Goal: Information Seeking & Learning: Learn about a topic

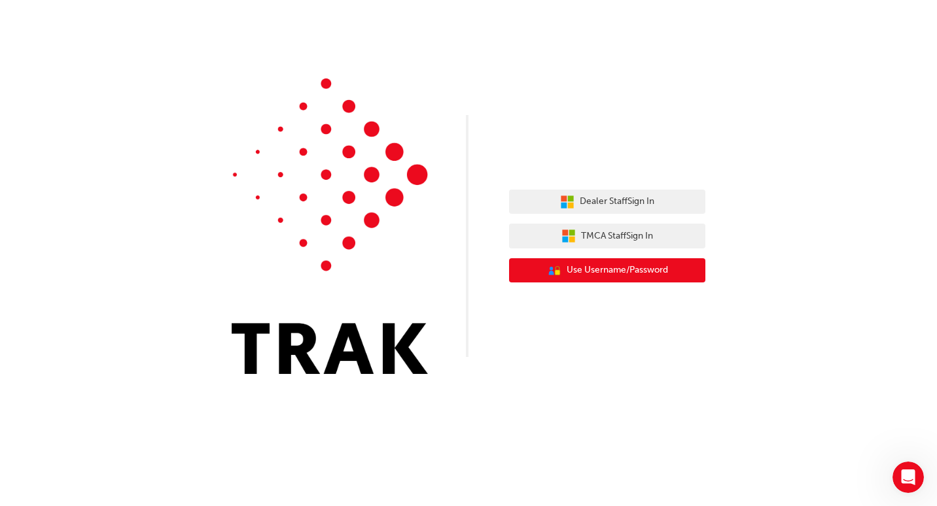
click at [595, 270] on span "Use Username/Password" at bounding box center [617, 270] width 101 height 15
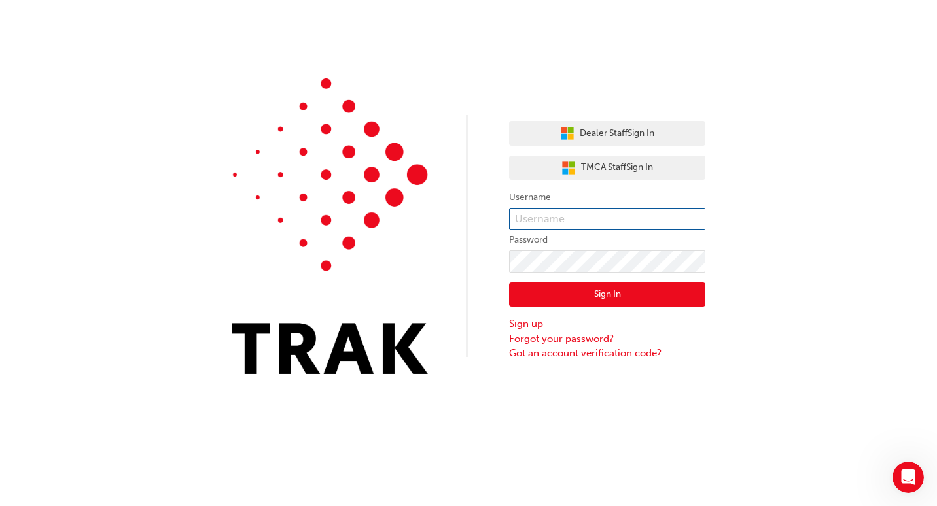
click at [553, 216] on input "text" at bounding box center [607, 219] width 196 height 22
click at [836, 166] on div "Dealer Staff Sign In TMCA Staff Sign In Username Password Sign In Sign up Forgo…" at bounding box center [468, 197] width 937 height 394
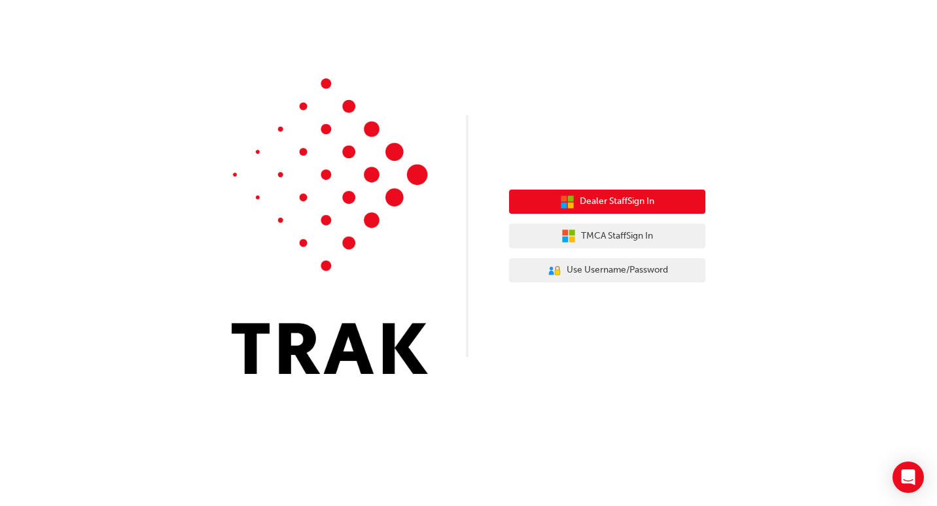
click at [631, 201] on span "Dealer Staff Sign In" at bounding box center [617, 201] width 75 height 15
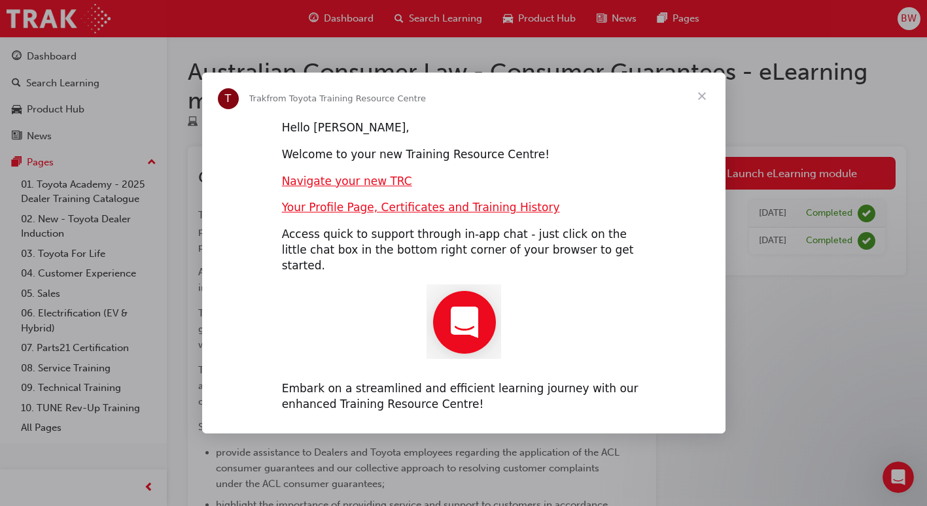
click at [705, 101] on span "Close" at bounding box center [702, 96] width 47 height 47
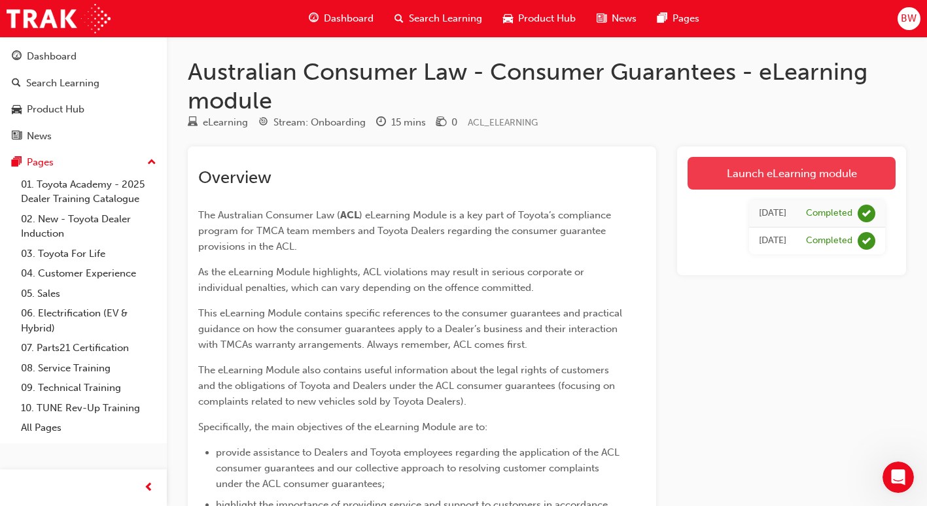
click at [803, 174] on link "Launch eLearning module" at bounding box center [792, 173] width 208 height 33
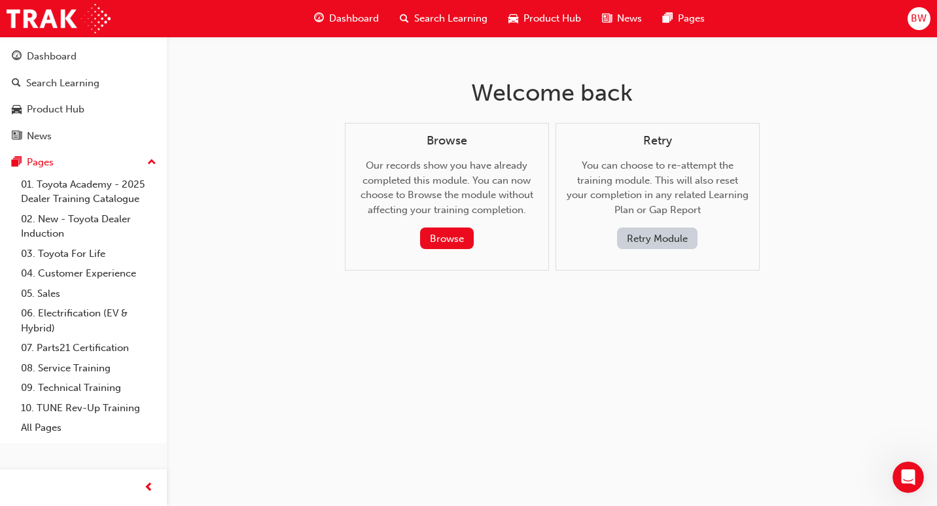
click at [651, 241] on button "Retry Module" at bounding box center [657, 239] width 80 height 22
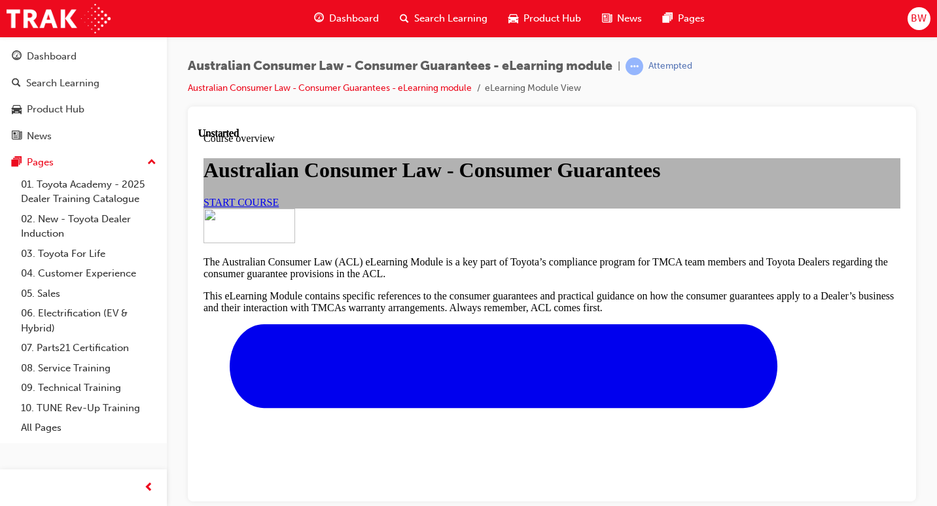
click at [279, 207] on span "START COURSE" at bounding box center [240, 201] width 75 height 11
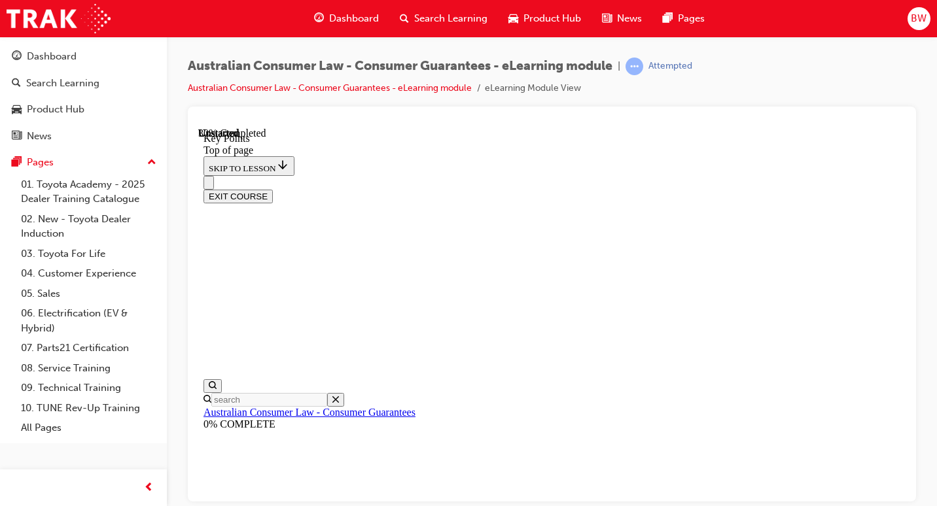
scroll to position [644, 0]
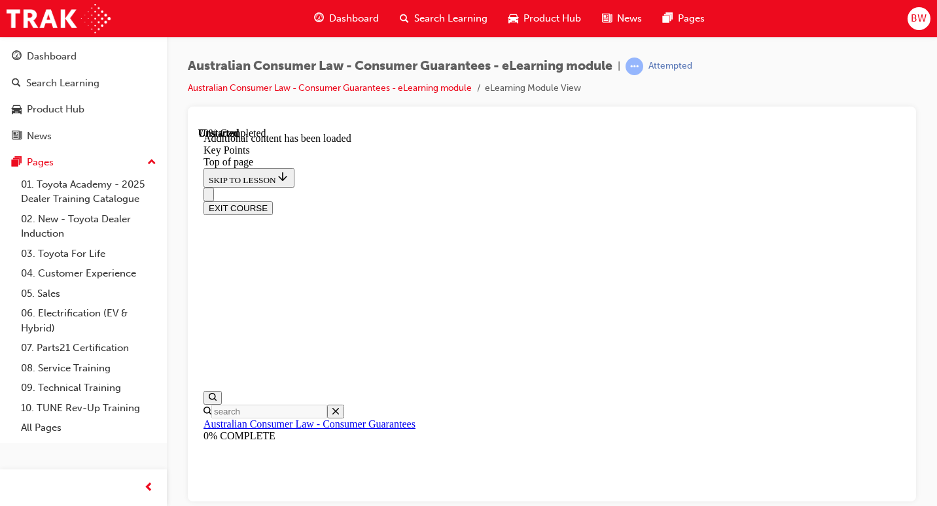
scroll to position [1890, 0]
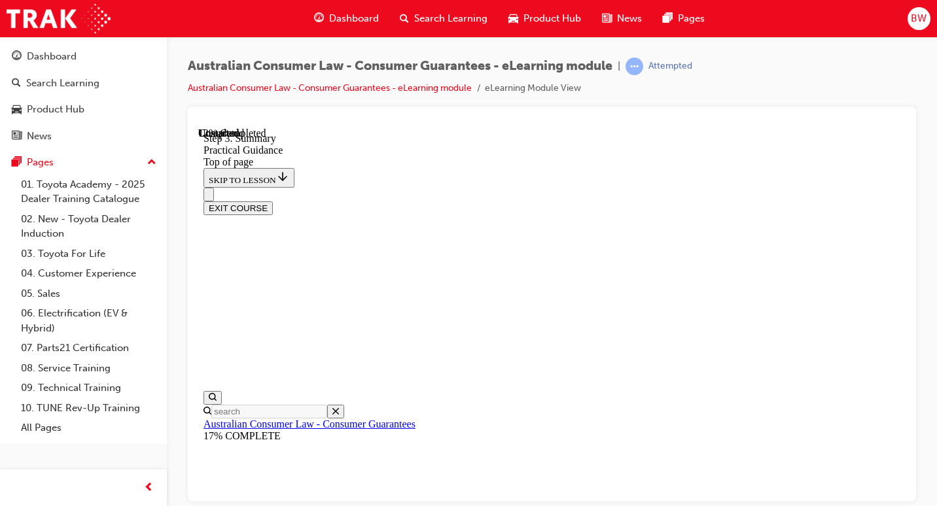
scroll to position [237, 0]
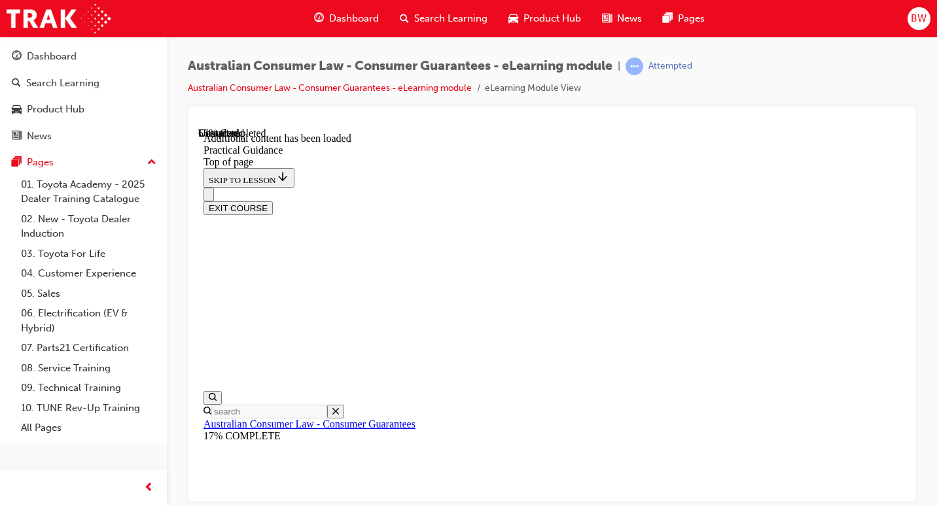
scroll to position [2205, 0]
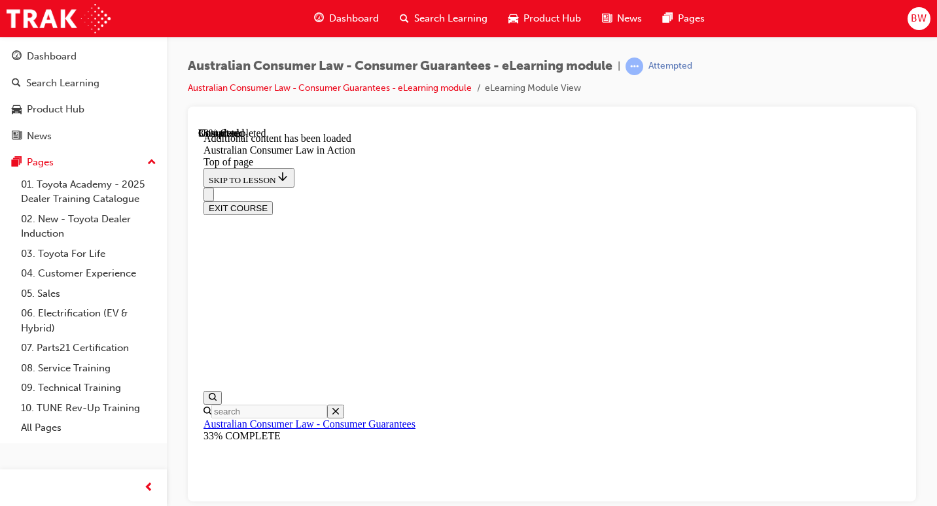
scroll to position [1038, 0]
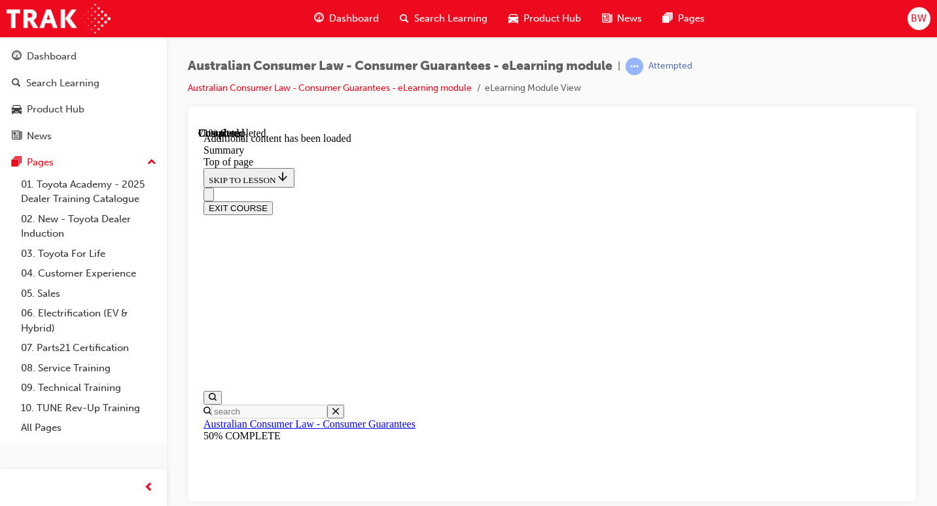
scroll to position [1198, 0]
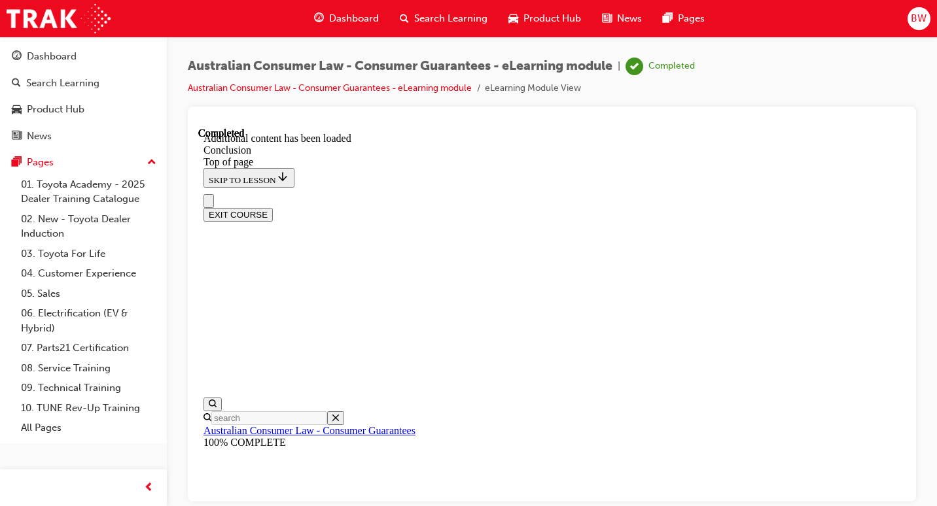
scroll to position [191, 0]
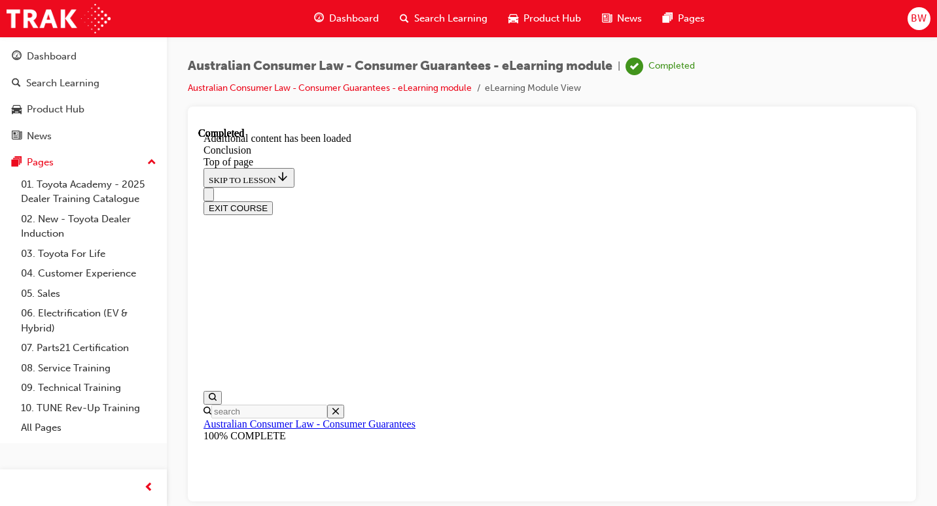
scroll to position [191, 0]
click at [273, 201] on button "EXIT COURSE" at bounding box center [237, 208] width 69 height 14
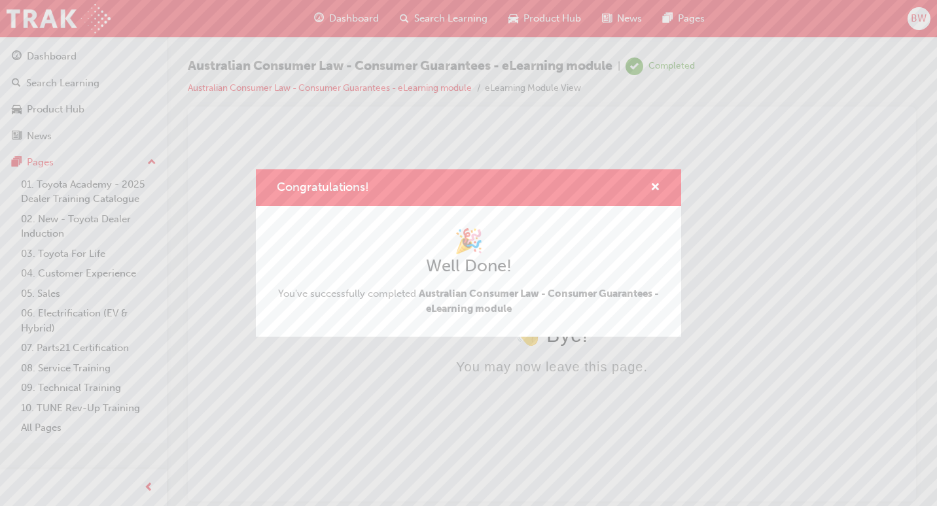
scroll to position [0, 0]
